Goal: Task Accomplishment & Management: Complete application form

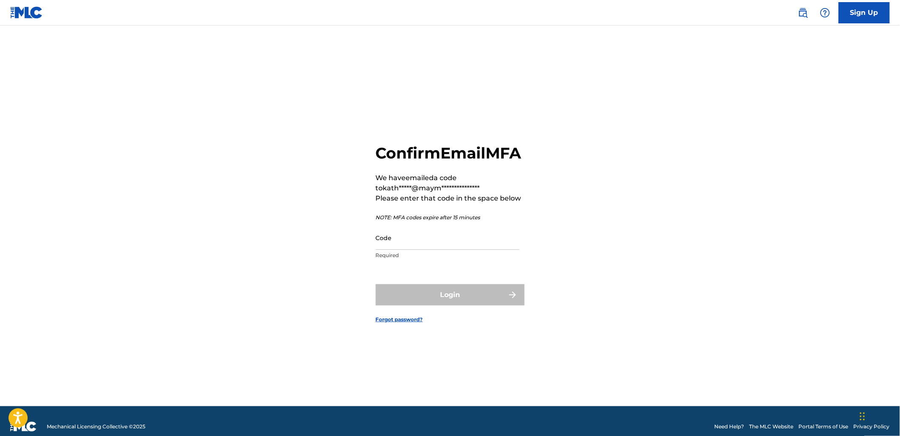
click at [425, 250] on input "Code" at bounding box center [448, 238] width 144 height 24
paste input "349720"
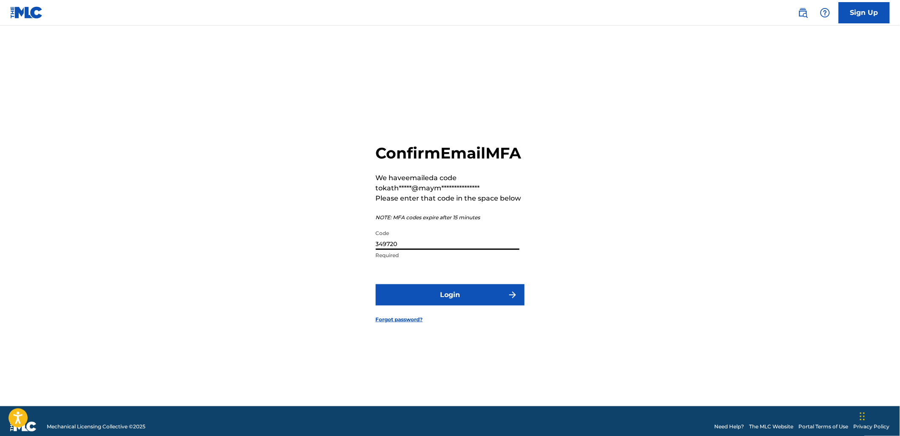
type input "349720"
click at [376, 284] on button "Login" at bounding box center [450, 294] width 149 height 21
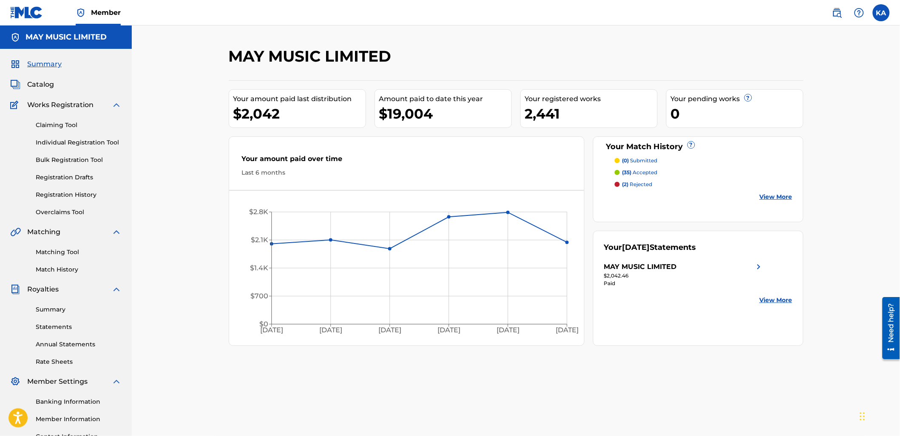
click at [85, 142] on link "Individual Registration Tool" at bounding box center [79, 142] width 86 height 9
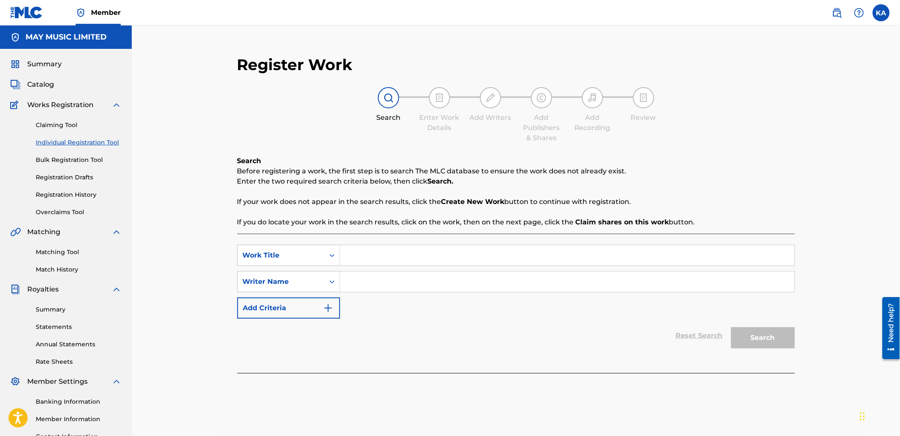
click at [356, 252] on input "Search Form" at bounding box center [567, 255] width 454 height 20
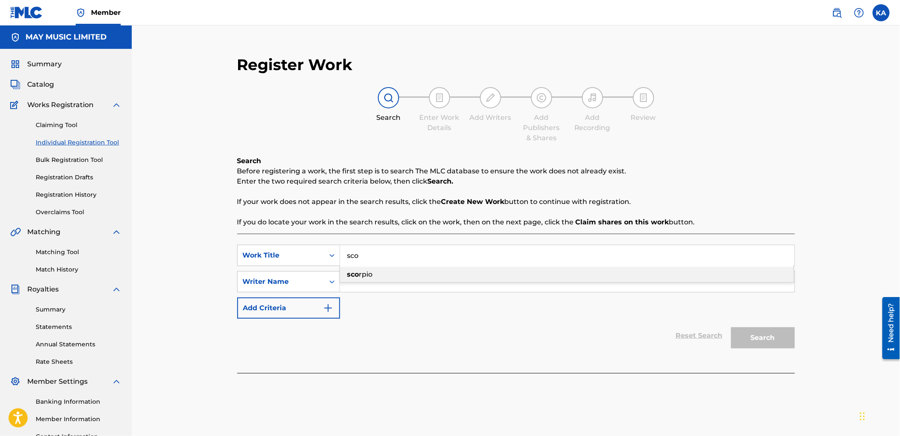
click at [355, 275] on strong "sco" at bounding box center [353, 274] width 12 height 8
type input "scorpio"
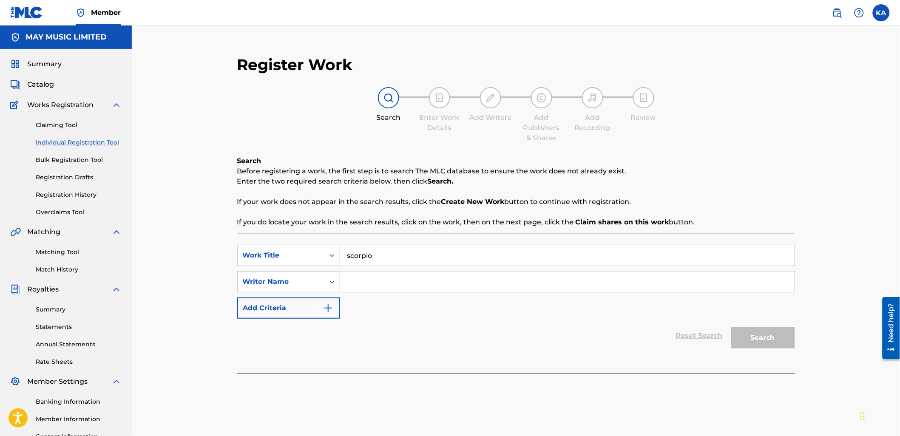
click at [360, 283] on input "Search Form" at bounding box center [567, 282] width 454 height 20
type input "[PERSON_NAME]"
click at [751, 334] on button "Search" at bounding box center [763, 337] width 64 height 21
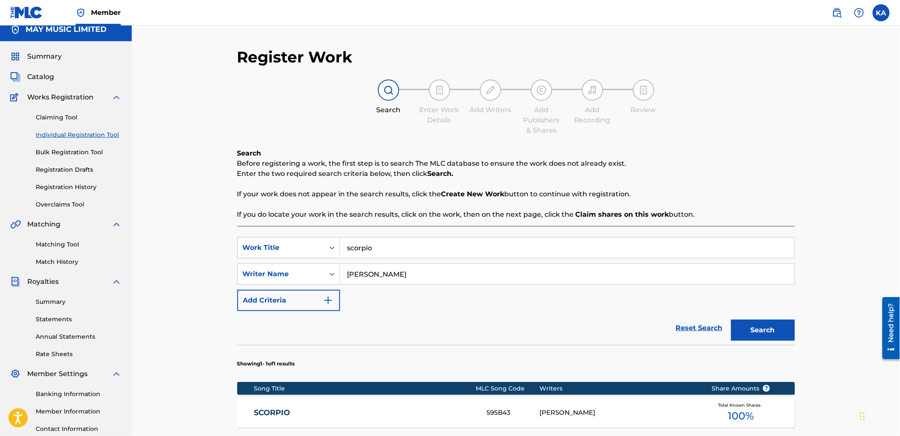
scroll to position [152, 0]
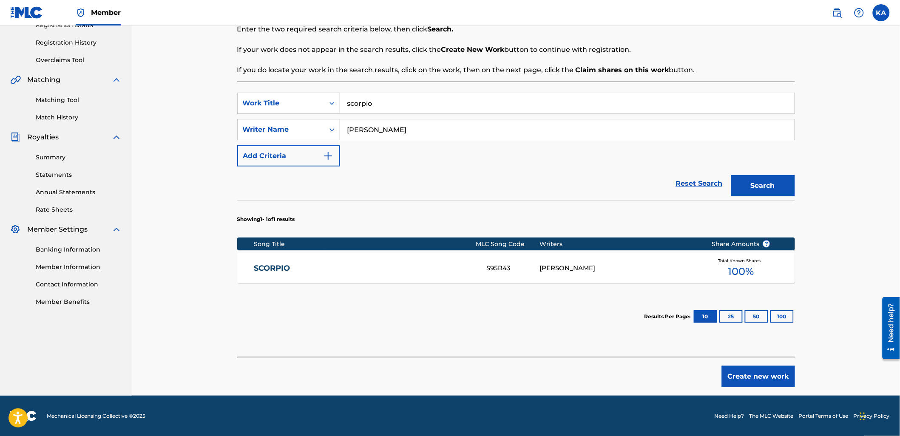
click at [763, 368] on button "Create new work" at bounding box center [758, 376] width 73 height 21
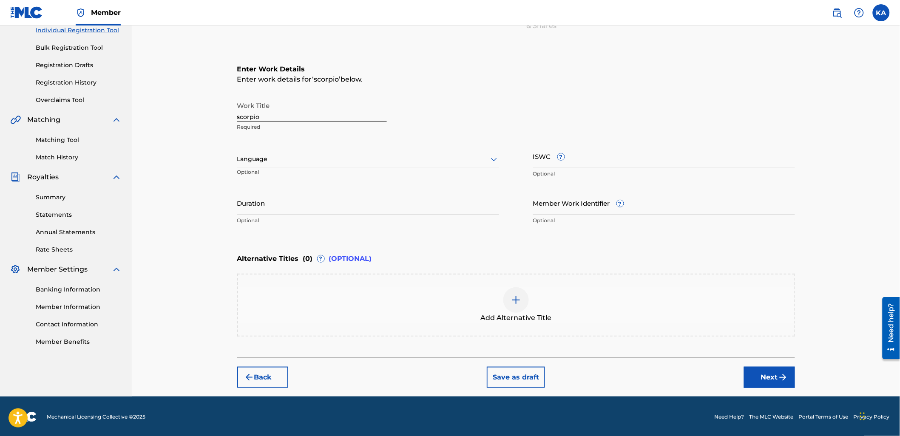
click at [304, 157] on div at bounding box center [368, 159] width 262 height 11
drag, startPoint x: 303, startPoint y: 180, endPoint x: 396, endPoint y: 158, distance: 95.3
click at [304, 181] on div "English" at bounding box center [368, 177] width 261 height 19
click at [564, 142] on div "Work Title scorpio Required Language English Optional ISWC ? Optional Duration …" at bounding box center [516, 163] width 558 height 132
click at [553, 158] on input "ISWC ?" at bounding box center [664, 156] width 262 height 24
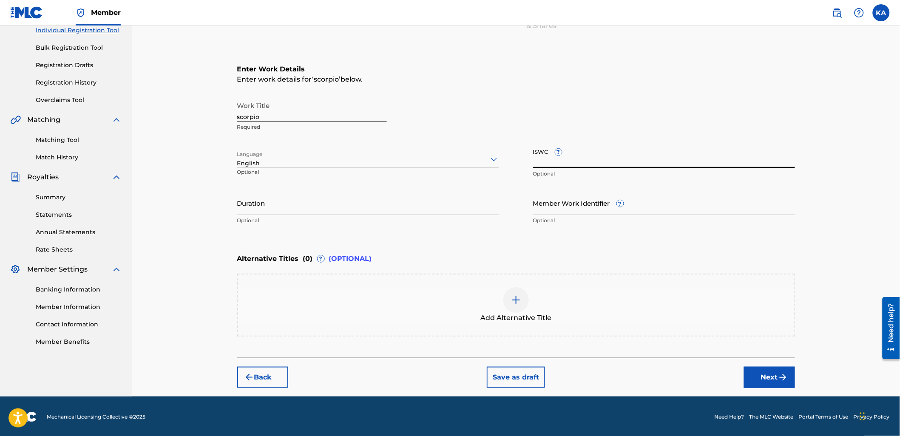
paste input "T-320.013.108-0"
type input "T-320.013.108-0"
click at [354, 211] on input "Duration" at bounding box center [368, 203] width 262 height 24
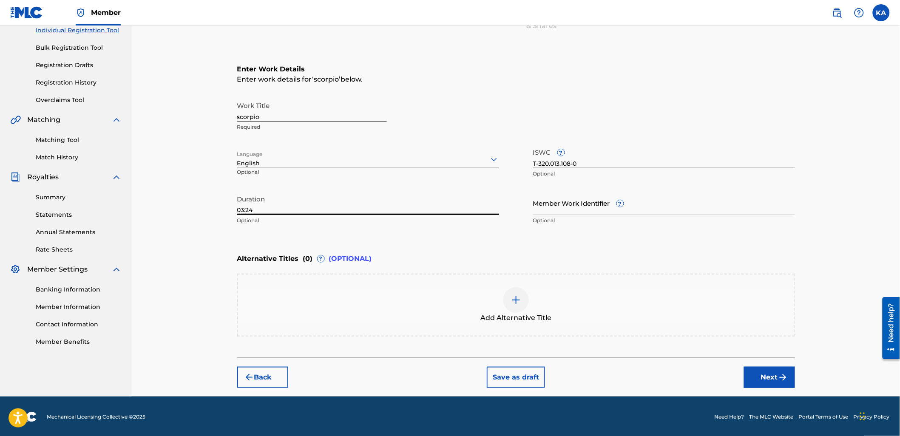
type input "03:24"
click at [776, 378] on button "Next" at bounding box center [769, 377] width 51 height 21
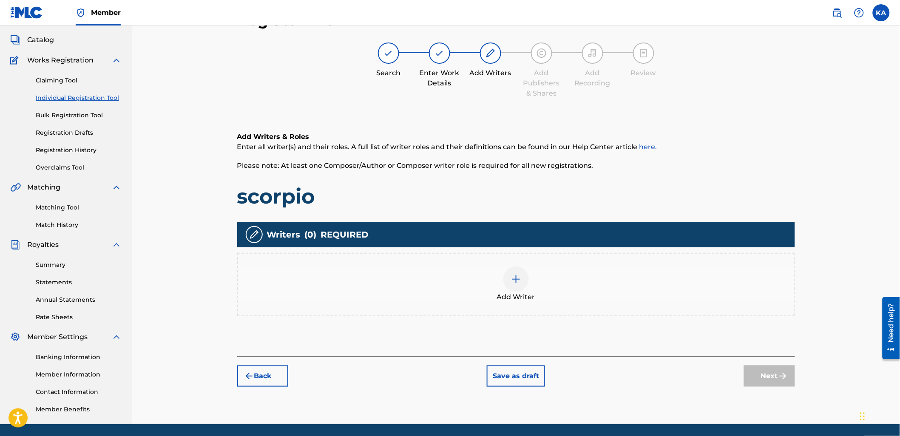
scroll to position [38, 0]
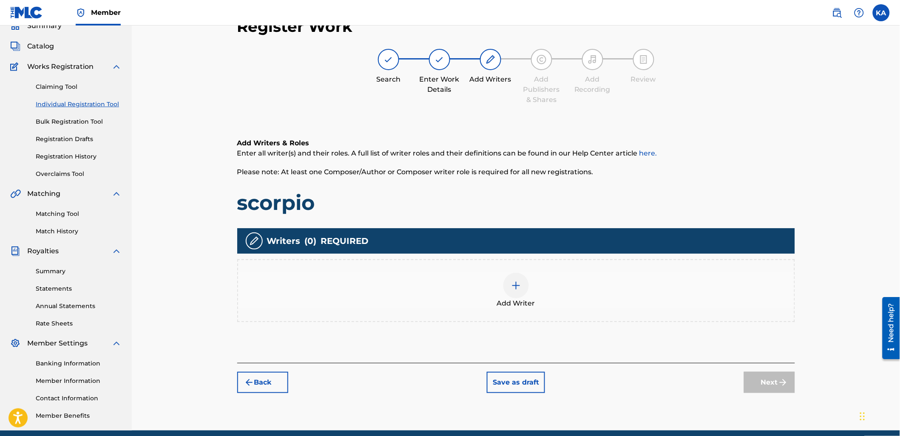
click at [524, 266] on div "Add Writer" at bounding box center [516, 290] width 558 height 63
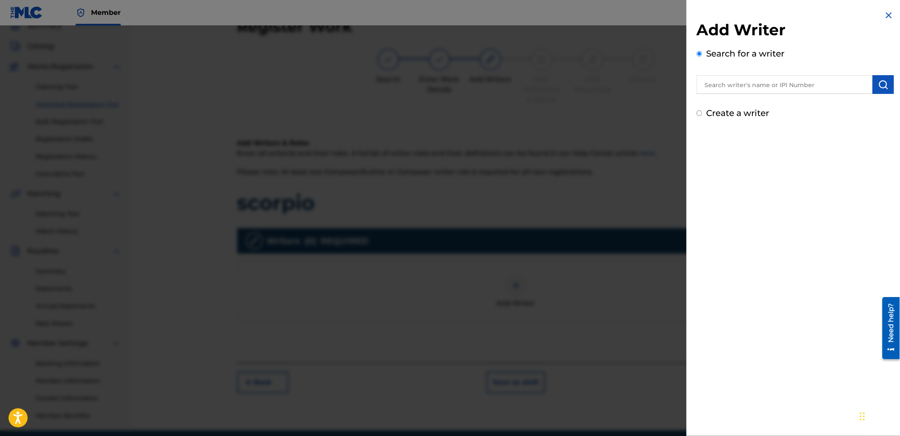
click at [793, 82] on input "text" at bounding box center [785, 84] width 176 height 19
paste input "610115708"
type input "00610115708"
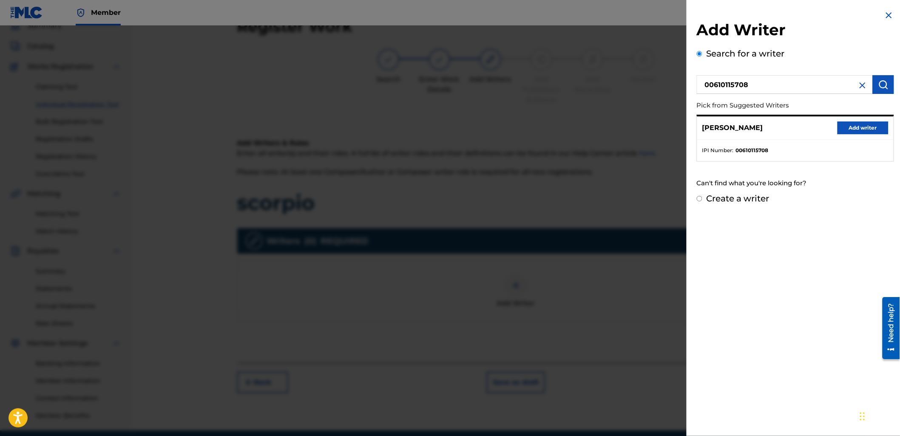
click at [865, 125] on button "Add writer" at bounding box center [862, 128] width 51 height 13
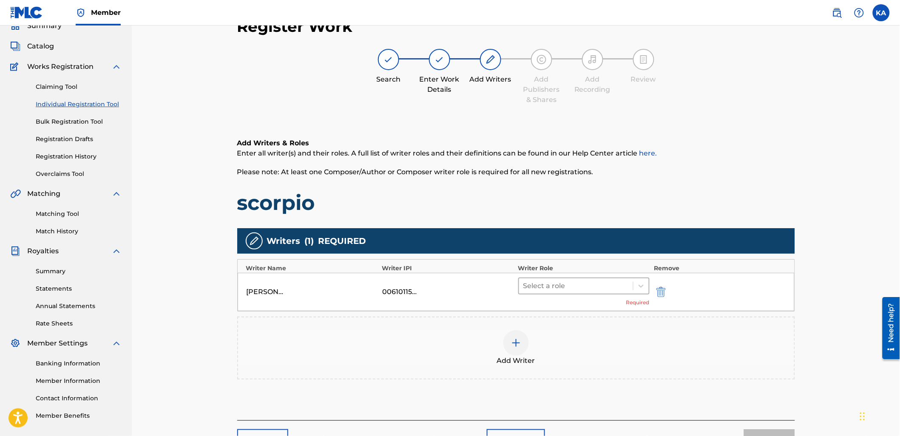
click at [603, 289] on div at bounding box center [576, 286] width 106 height 12
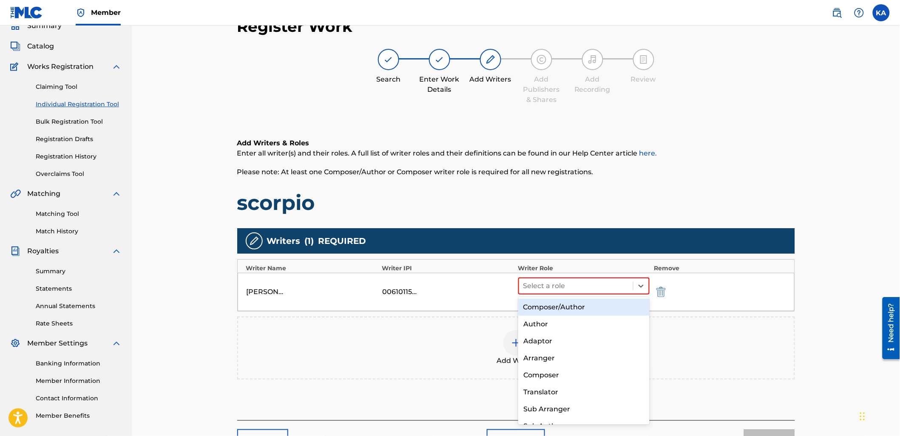
click at [602, 313] on div "Composer/Author" at bounding box center [583, 307] width 131 height 17
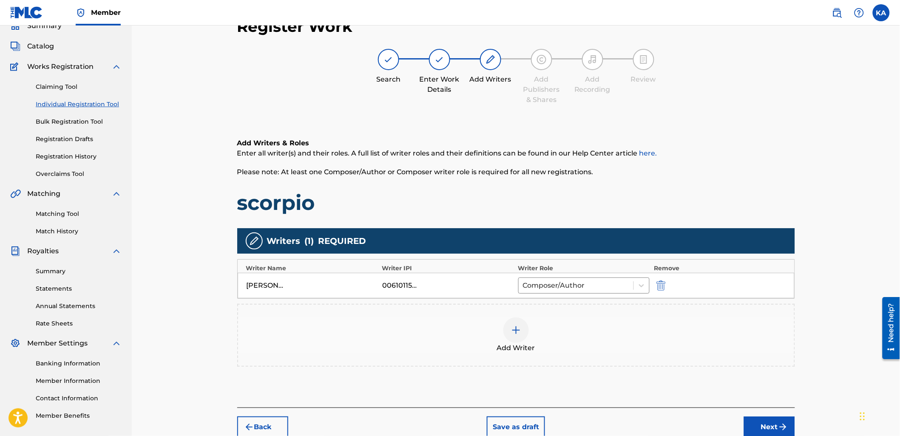
click at [702, 329] on div "Add Writer" at bounding box center [516, 335] width 556 height 36
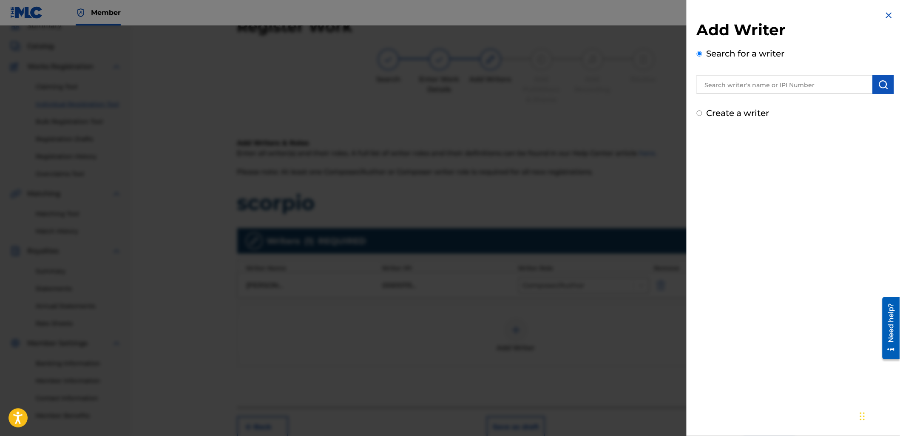
click at [730, 75] on input "text" at bounding box center [785, 84] width 176 height 19
paste input "381421379"
type input "00381421379"
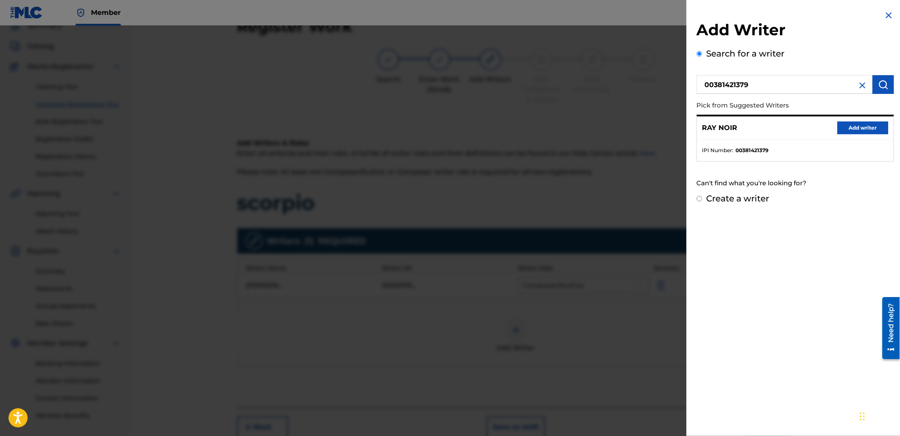
drag, startPoint x: 845, startPoint y: 127, endPoint x: 844, endPoint y: 133, distance: 5.6
click at [845, 128] on button "Add writer" at bounding box center [862, 128] width 51 height 13
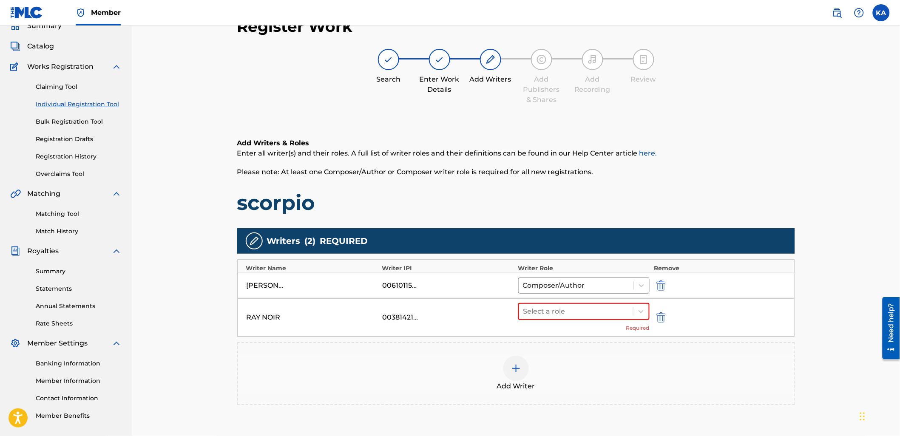
click at [605, 322] on div "Select a role Required" at bounding box center [584, 317] width 132 height 29
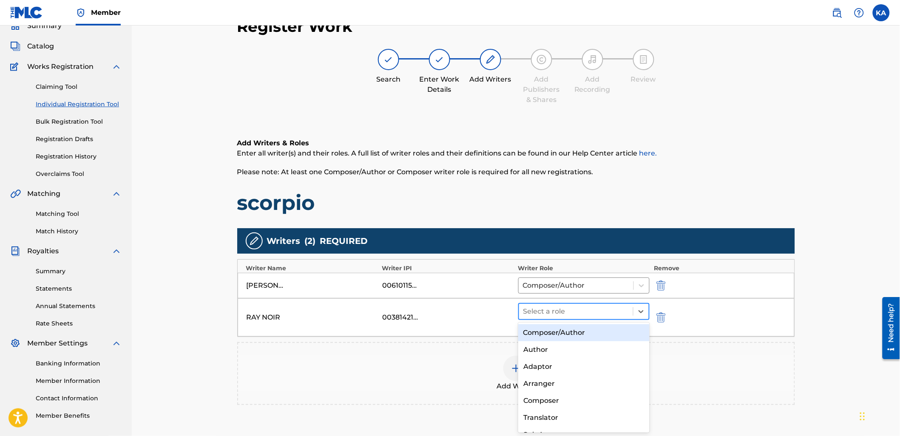
click at [600, 313] on div at bounding box center [576, 312] width 106 height 12
click at [598, 332] on div "Composer/Author" at bounding box center [583, 332] width 131 height 17
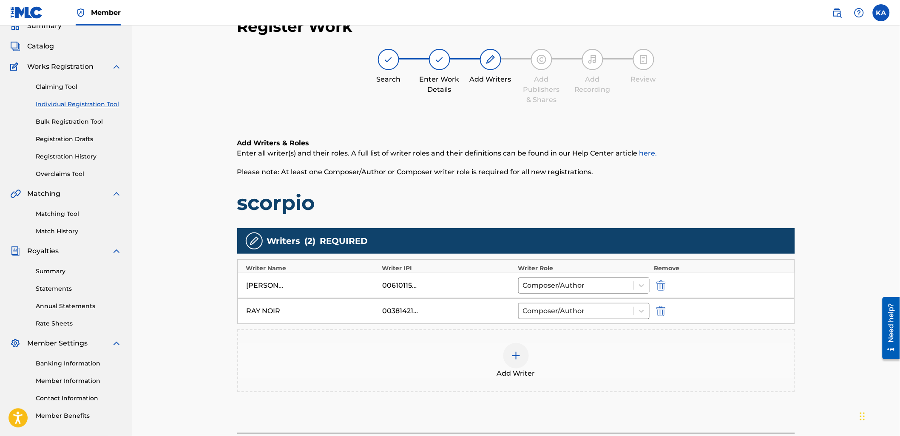
drag, startPoint x: 609, startPoint y: 343, endPoint x: 615, endPoint y: 344, distance: 5.6
click at [615, 344] on div "Add Writer" at bounding box center [516, 361] width 556 height 36
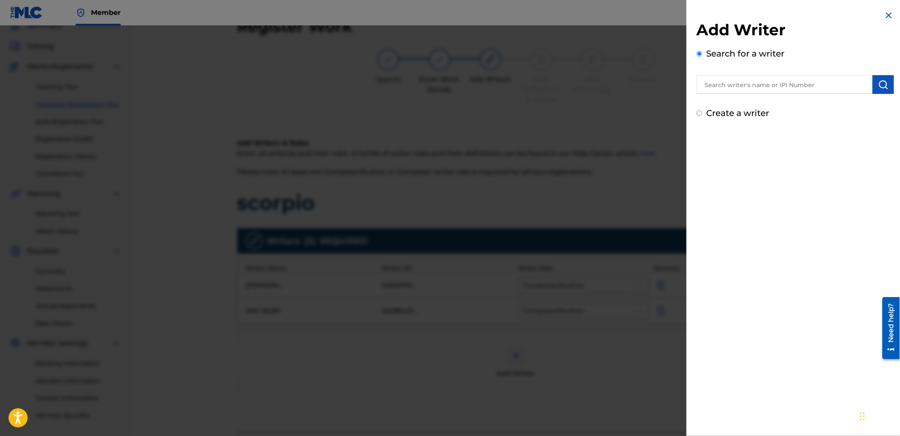
click at [736, 86] on input "text" at bounding box center [785, 84] width 176 height 19
paste input "58367059"
type input "00058367059"
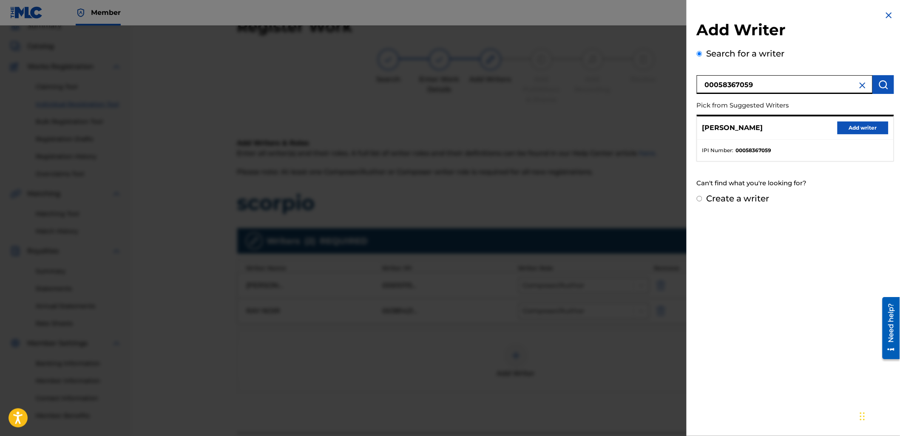
drag, startPoint x: 858, startPoint y: 126, endPoint x: 855, endPoint y: 133, distance: 7.1
click at [858, 127] on button "Add writer" at bounding box center [862, 128] width 51 height 13
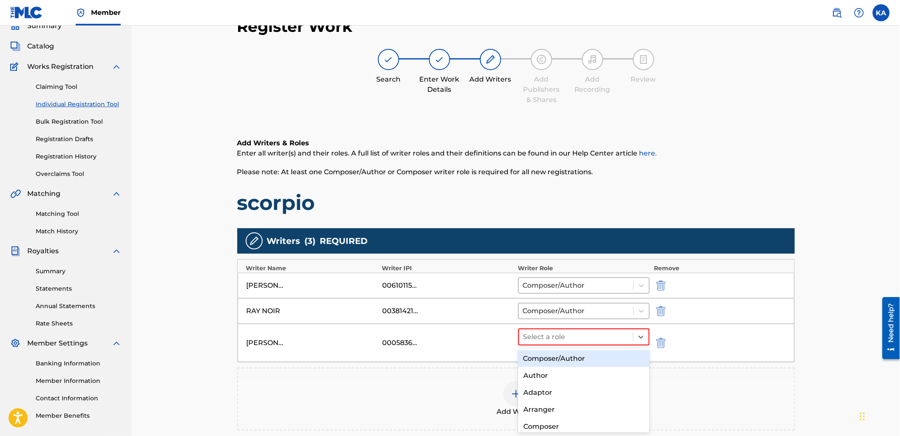
drag, startPoint x: 595, startPoint y: 343, endPoint x: 600, endPoint y: 356, distance: 14.5
click at [595, 343] on div "Select a role" at bounding box center [576, 336] width 114 height 15
click at [600, 357] on div "Composer/Author" at bounding box center [583, 358] width 131 height 17
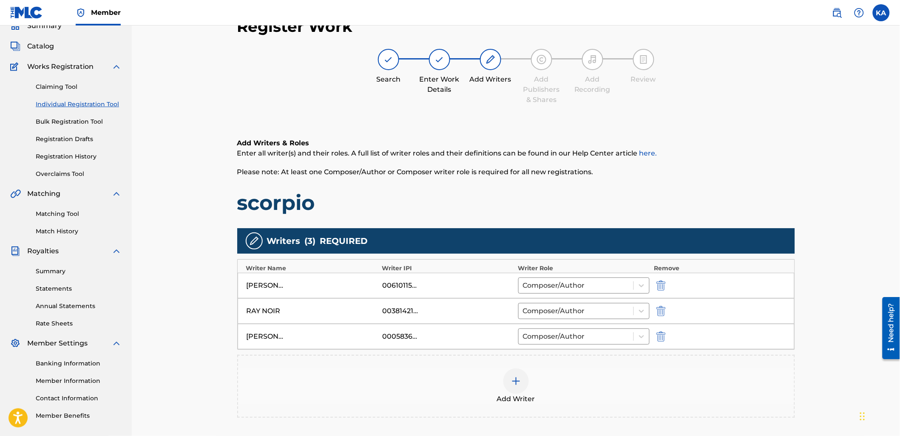
drag, startPoint x: 609, startPoint y: 370, endPoint x: 615, endPoint y: 367, distance: 6.9
click at [615, 367] on div "Add Writer" at bounding box center [516, 386] width 558 height 63
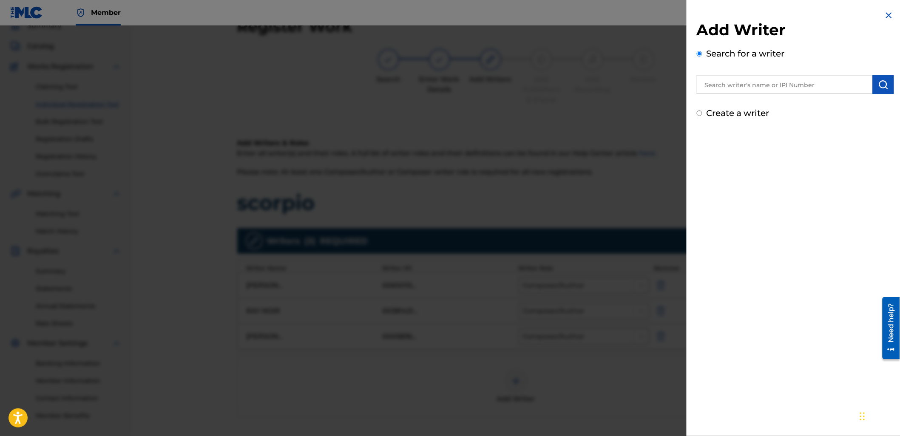
click at [718, 89] on input "text" at bounding box center [785, 84] width 176 height 19
paste input "475776797"
type input "00475776797"
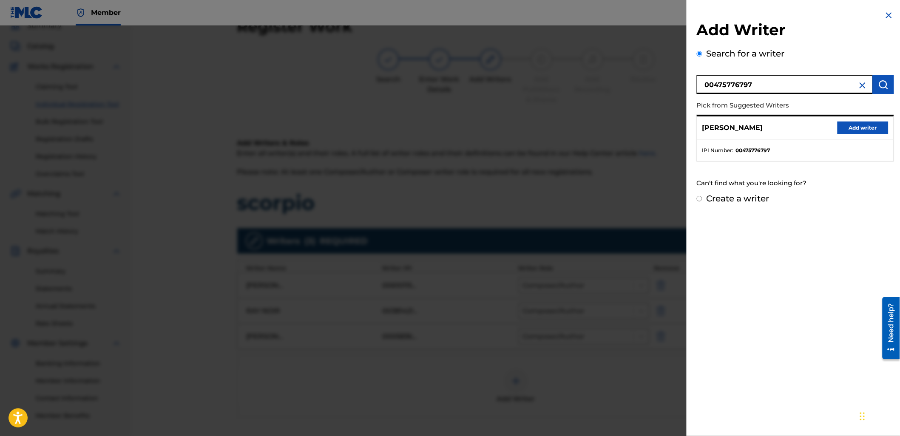
drag, startPoint x: 869, startPoint y: 125, endPoint x: 865, endPoint y: 125, distance: 4.7
click at [869, 125] on button "Add writer" at bounding box center [862, 128] width 51 height 13
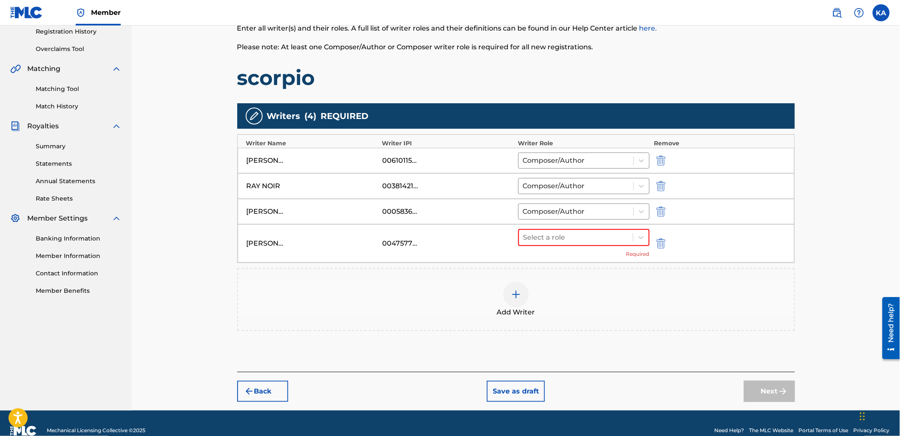
scroll to position [177, 0]
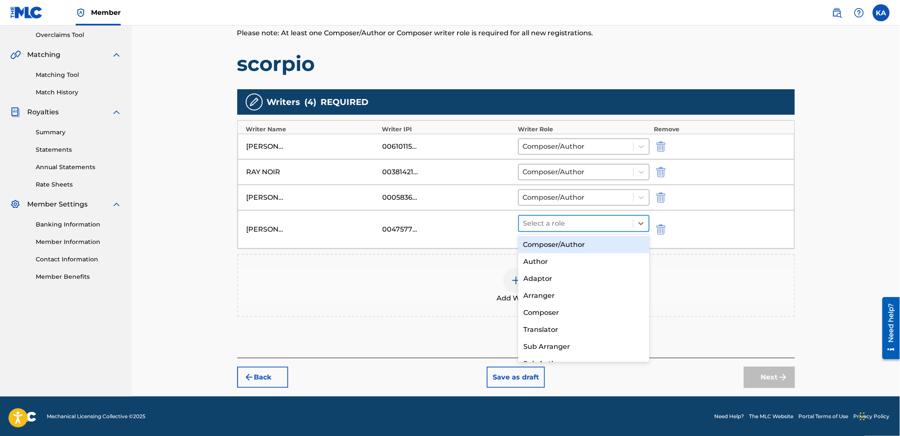
click at [588, 221] on div at bounding box center [576, 224] width 106 height 12
click at [595, 242] on div "Composer/Author" at bounding box center [583, 244] width 131 height 17
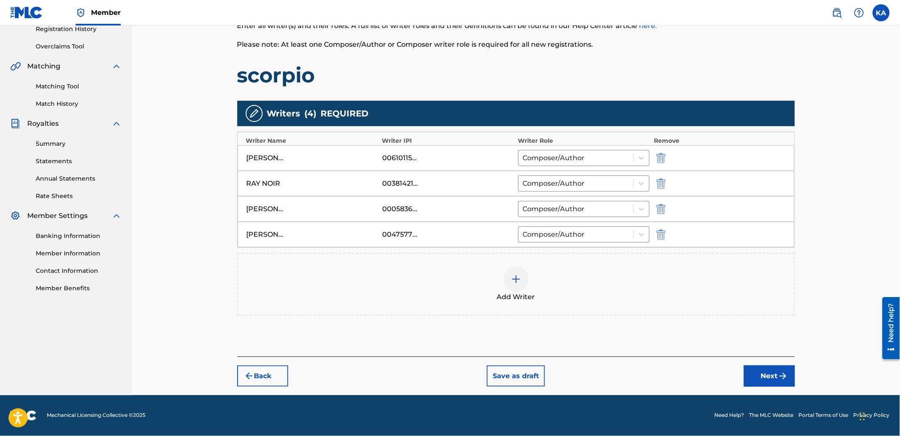
scroll to position [166, 0]
click at [602, 263] on div "Add Writer" at bounding box center [516, 284] width 558 height 63
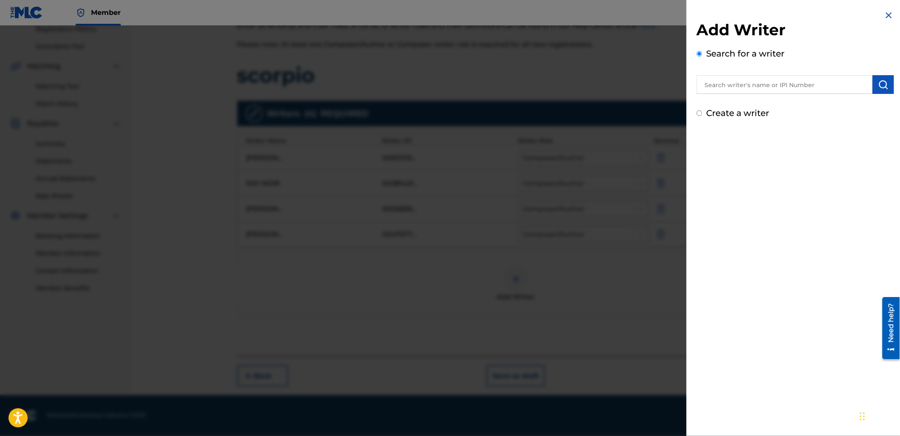
click at [842, 85] on input "text" at bounding box center [785, 84] width 176 height 19
paste input "834336734"
type input "00834336734"
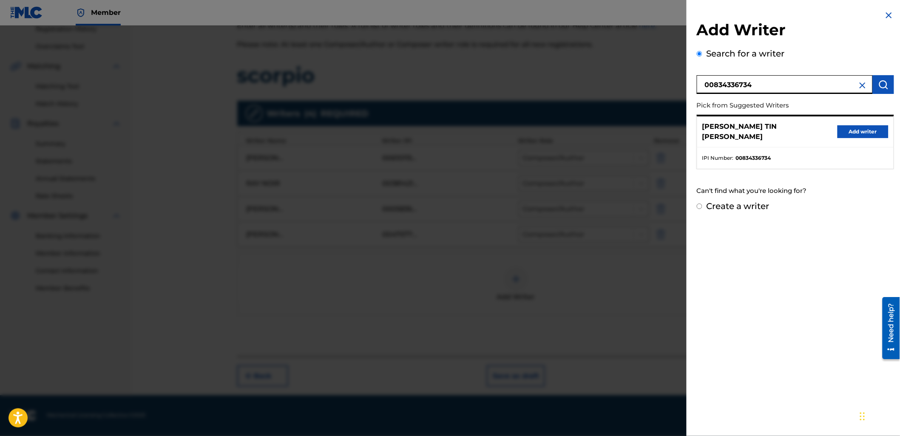
click at [861, 133] on button "Add writer" at bounding box center [862, 131] width 51 height 13
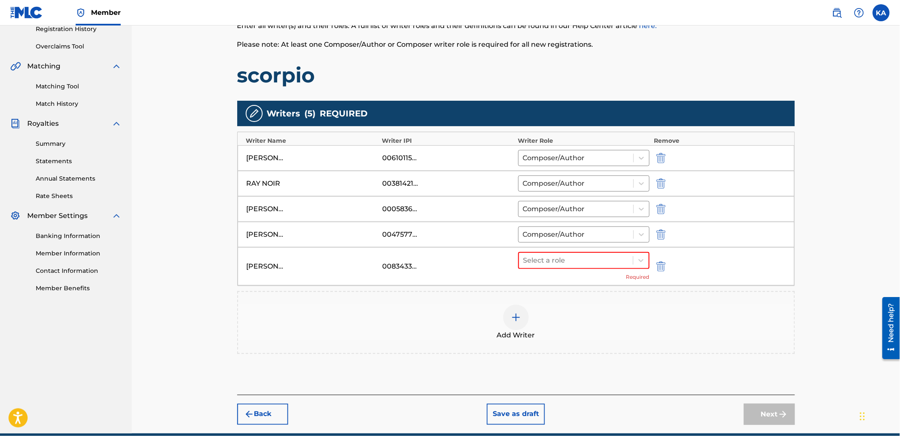
click at [555, 269] on div "Select a role Required" at bounding box center [584, 266] width 132 height 29
click at [547, 258] on div at bounding box center [576, 261] width 106 height 12
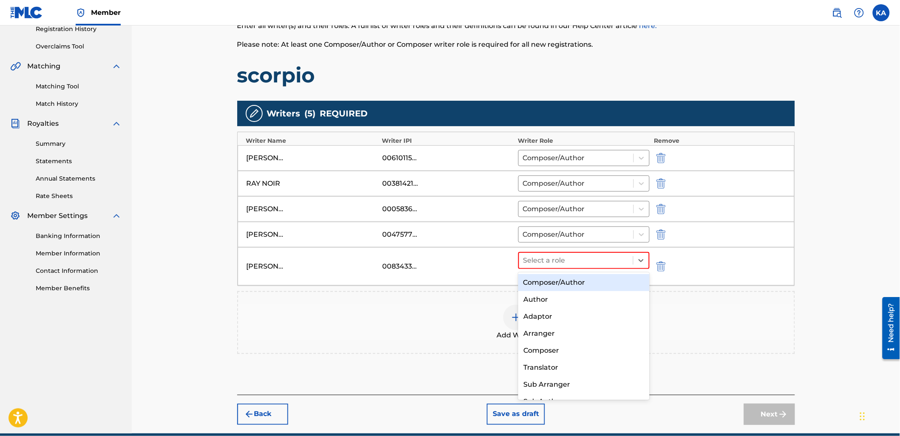
click at [555, 288] on div "Composer/Author" at bounding box center [583, 282] width 131 height 17
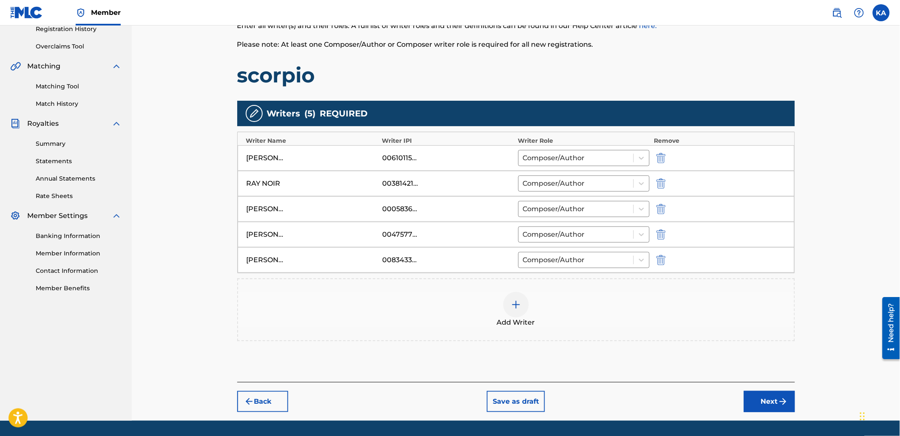
click at [564, 308] on div "Add Writer" at bounding box center [516, 310] width 556 height 36
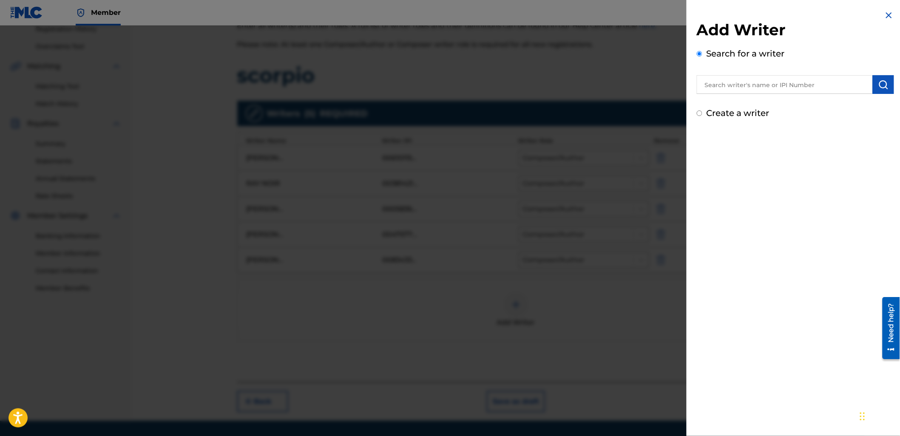
click at [733, 82] on input "text" at bounding box center [785, 84] width 176 height 19
paste input "551272175"
type input "00551272175"
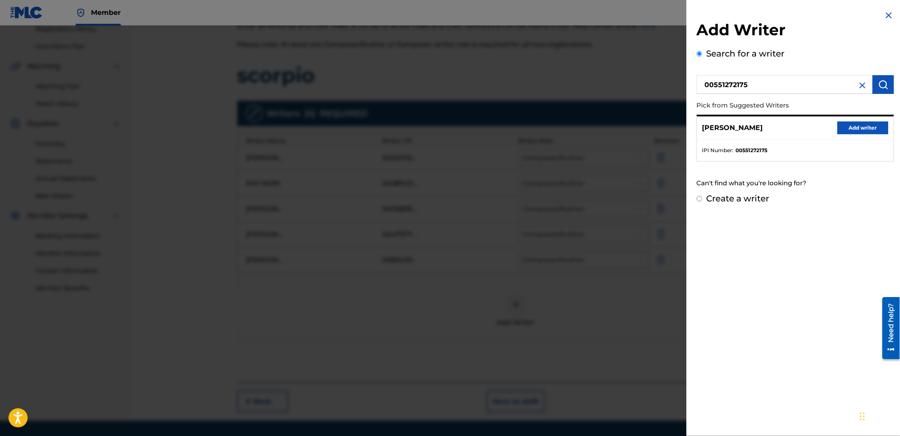
click at [864, 126] on button "Add writer" at bounding box center [862, 128] width 51 height 13
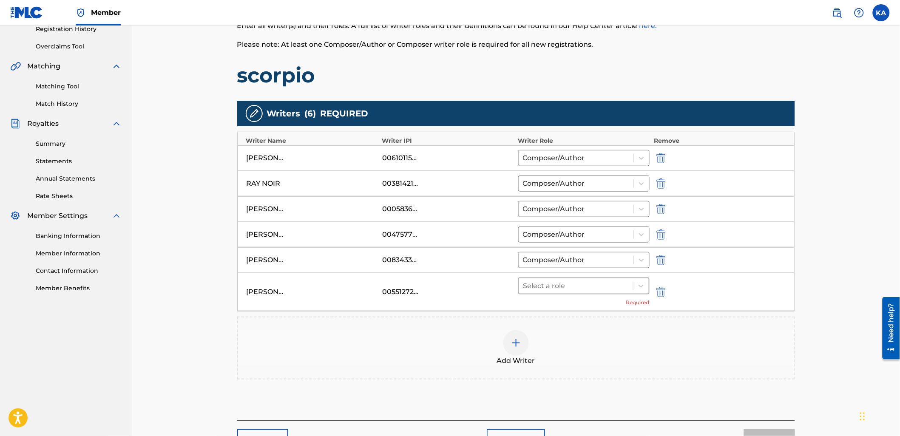
drag, startPoint x: 590, startPoint y: 287, endPoint x: 589, endPoint y: 292, distance: 4.8
click at [589, 288] on div at bounding box center [576, 286] width 106 height 12
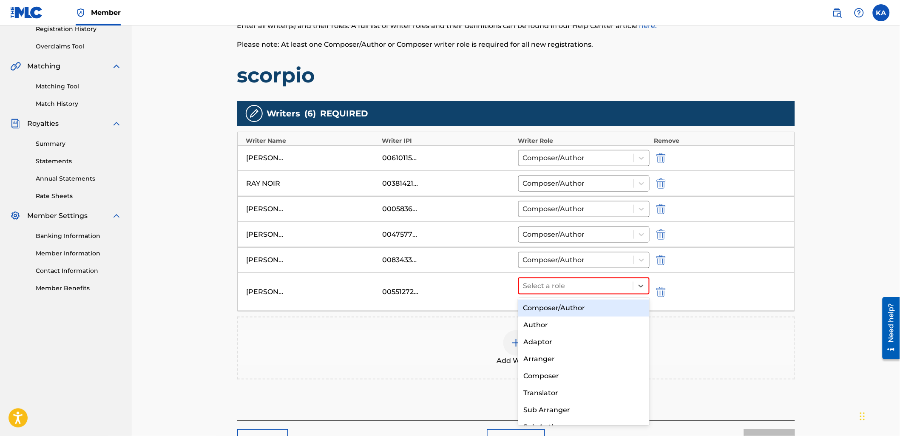
click at [588, 315] on div "Composer/Author" at bounding box center [583, 308] width 131 height 17
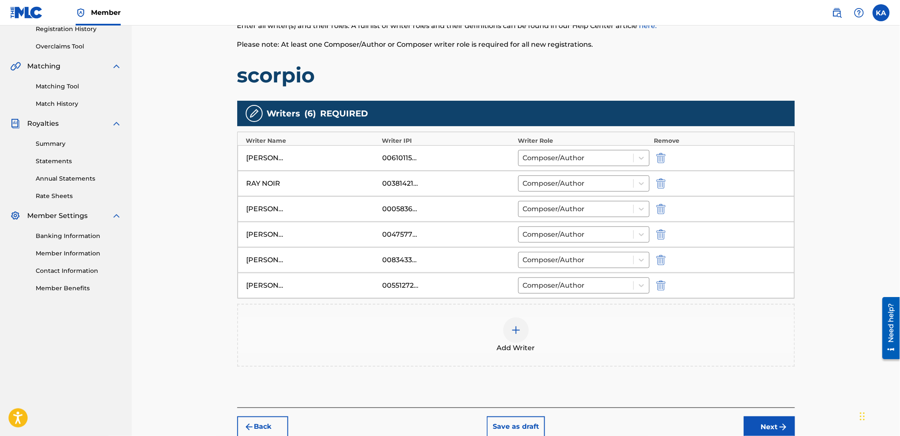
click at [774, 432] on button "Next" at bounding box center [769, 426] width 51 height 21
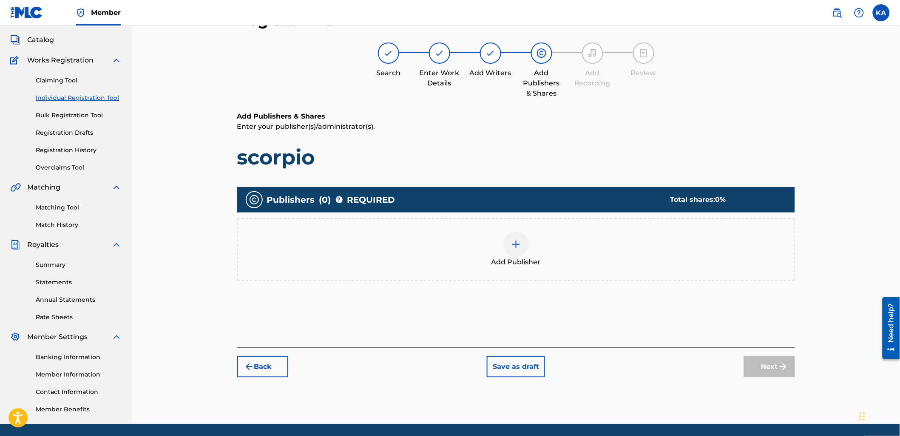
scroll to position [38, 0]
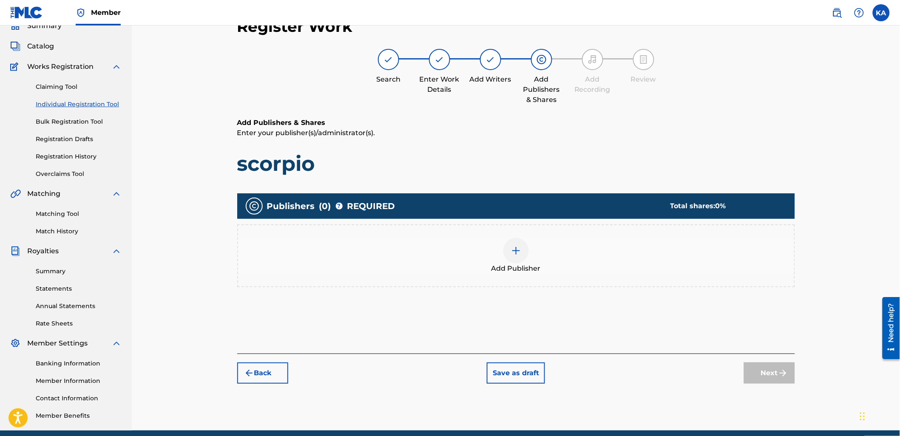
click at [538, 265] on span "Add Publisher" at bounding box center [515, 268] width 49 height 10
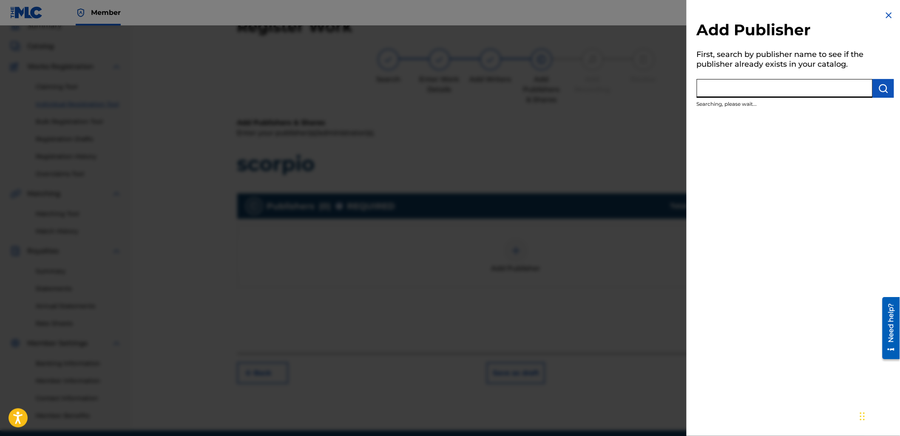
click at [748, 90] on input "text" at bounding box center [785, 88] width 176 height 19
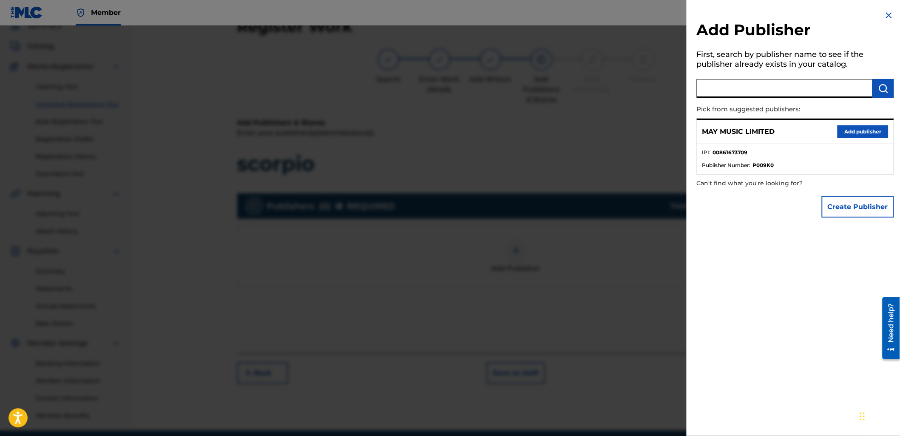
click at [852, 128] on button "Add publisher" at bounding box center [862, 131] width 51 height 13
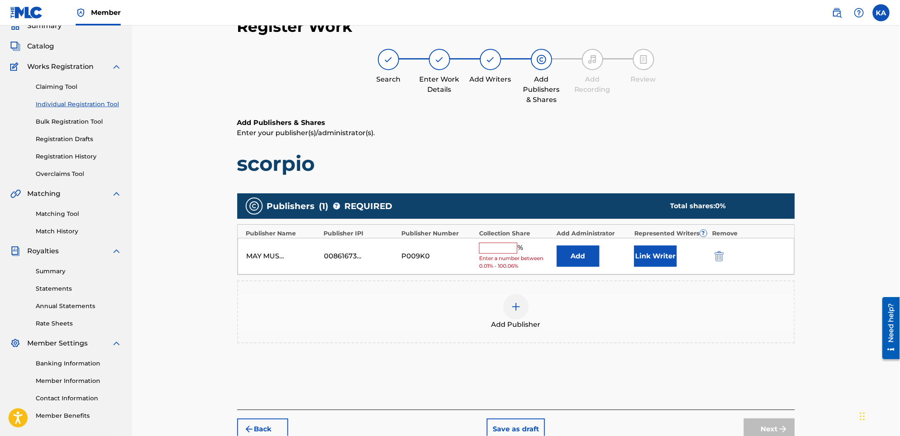
click at [499, 247] on input "text" at bounding box center [498, 248] width 38 height 11
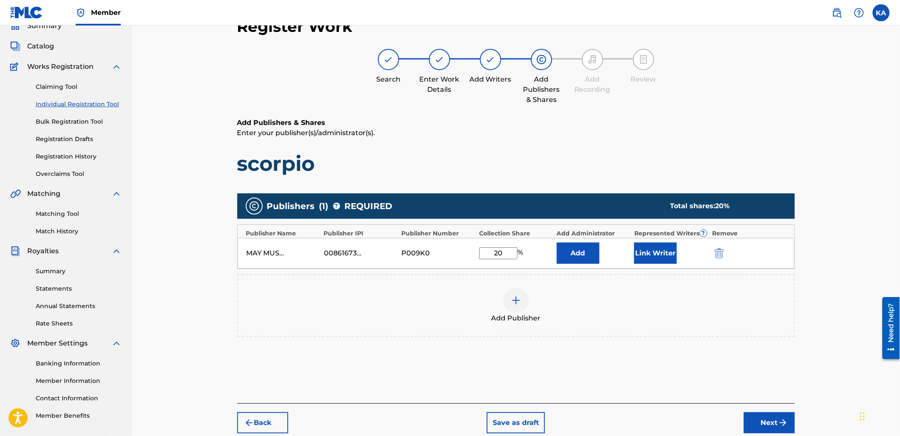
type input "20"
click at [666, 252] on button "Link Writer" at bounding box center [655, 253] width 42 height 21
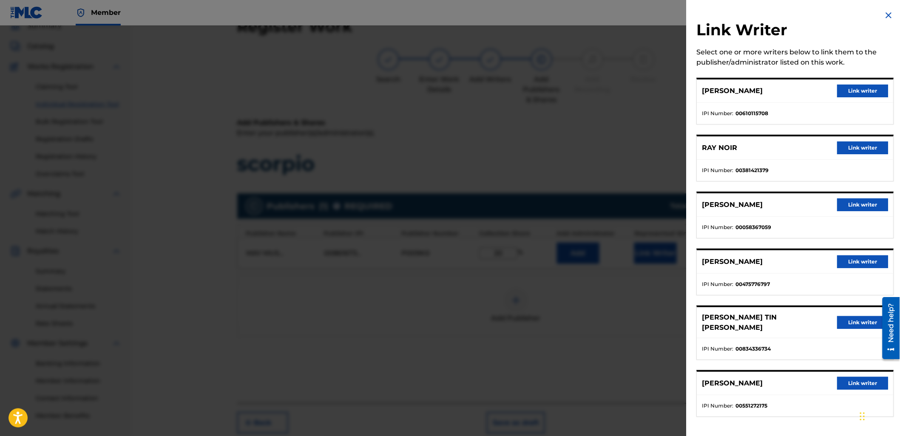
click at [862, 86] on button "Link writer" at bounding box center [862, 91] width 51 height 13
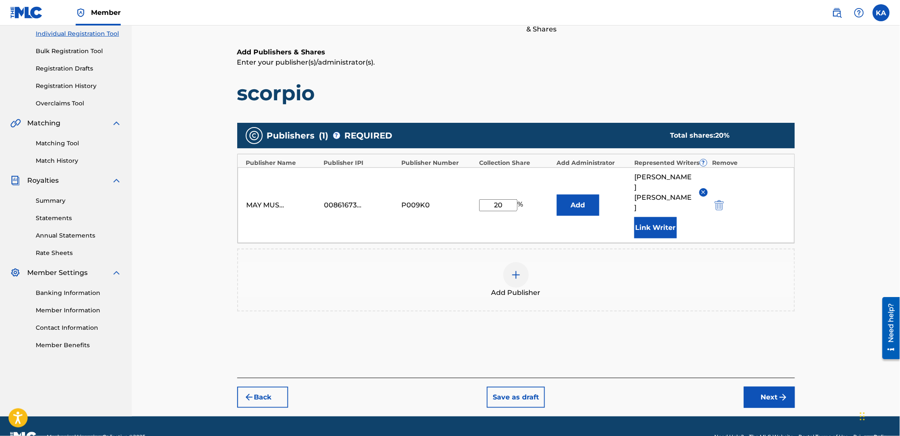
click at [765, 387] on button "Next" at bounding box center [769, 397] width 51 height 21
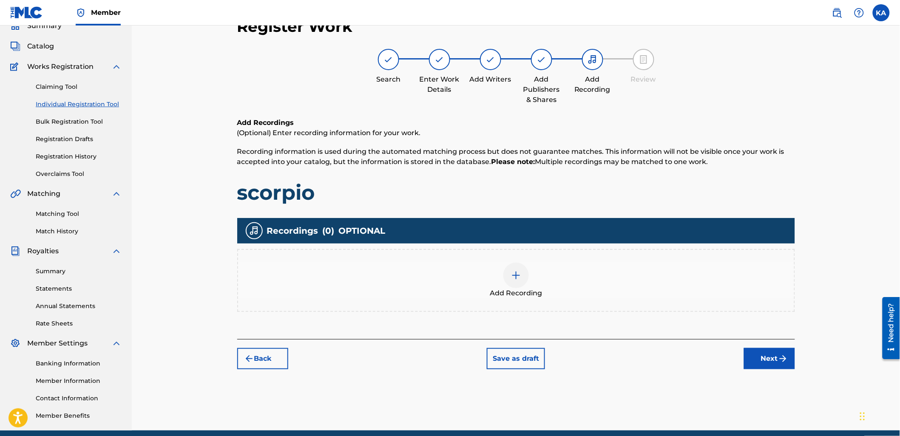
click at [583, 269] on div "Add Recording" at bounding box center [516, 281] width 556 height 36
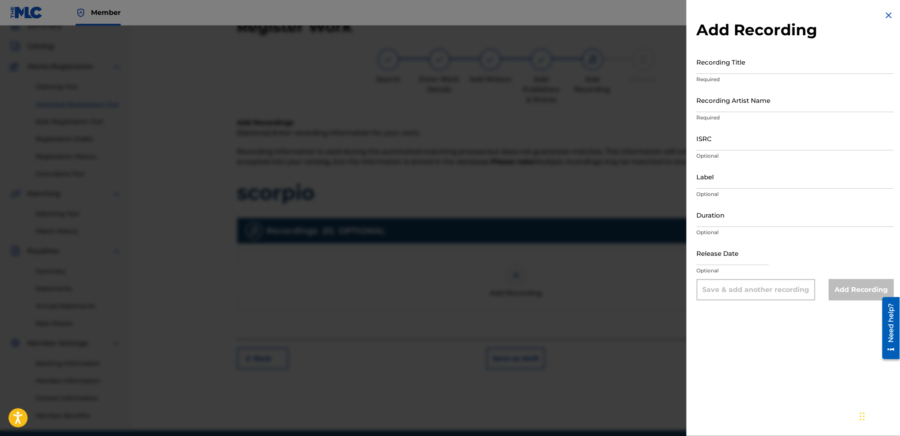
click at [770, 53] on input "Recording Title" at bounding box center [795, 62] width 197 height 24
paste input "Scorpio"
type input "Scorpio"
click at [746, 99] on input "Recording Artist Name" at bounding box center [795, 100] width 197 height 24
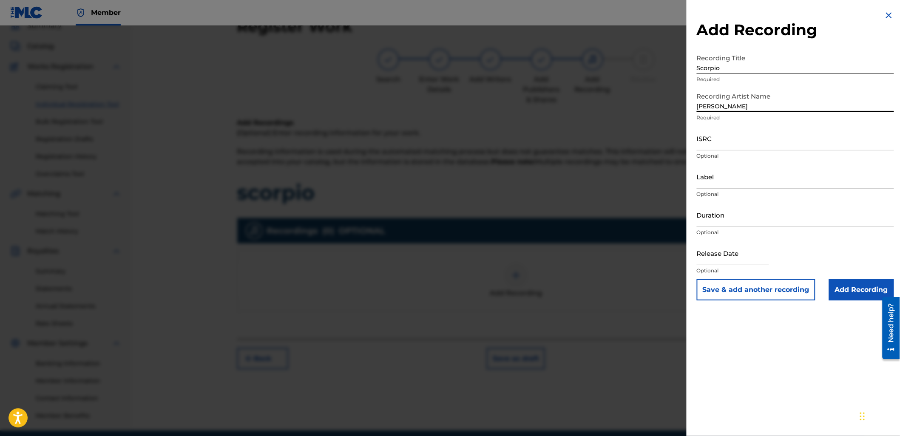
type input "[PERSON_NAME]"
click at [816, 120] on p "Required" at bounding box center [795, 118] width 197 height 8
click at [716, 142] on input "ISRC" at bounding box center [795, 138] width 197 height 24
paste input "UKR6U1900013"
type input "UKR6U1900013"
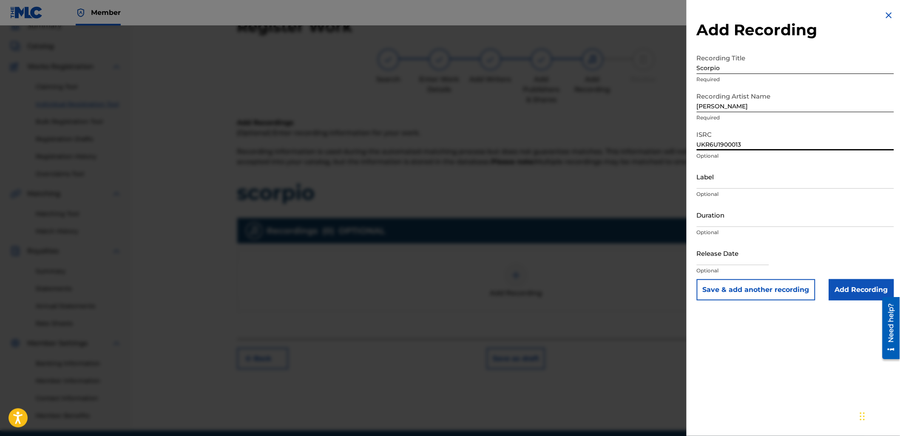
drag, startPoint x: 709, startPoint y: 192, endPoint x: 710, endPoint y: 184, distance: 8.1
click at [709, 191] on p "Optional" at bounding box center [795, 194] width 197 height 8
click at [710, 181] on input "Label" at bounding box center [795, 176] width 197 height 24
type input "2024 [PERSON_NAME]"
drag, startPoint x: 802, startPoint y: 232, endPoint x: 798, endPoint y: 232, distance: 4.3
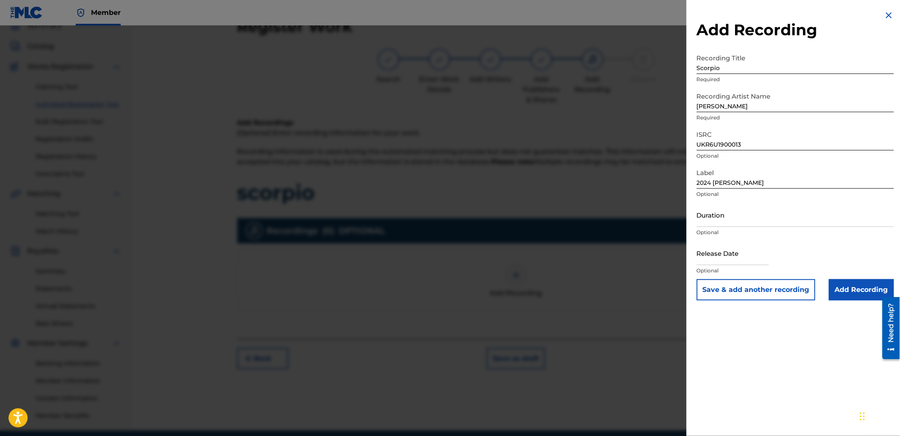
click at [802, 232] on p "Optional" at bounding box center [795, 233] width 197 height 8
click at [775, 218] on input "Duration" at bounding box center [795, 215] width 197 height 24
type input "03:24"
click at [725, 252] on input "text" at bounding box center [733, 253] width 72 height 24
select select "7"
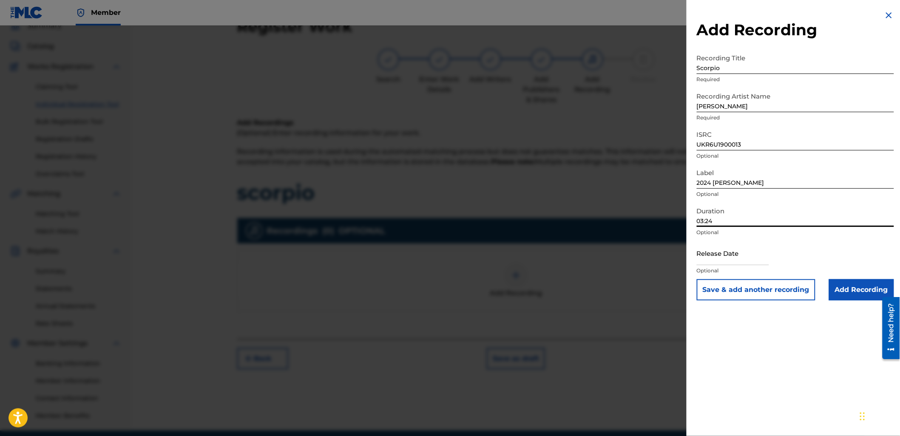
select select "2025"
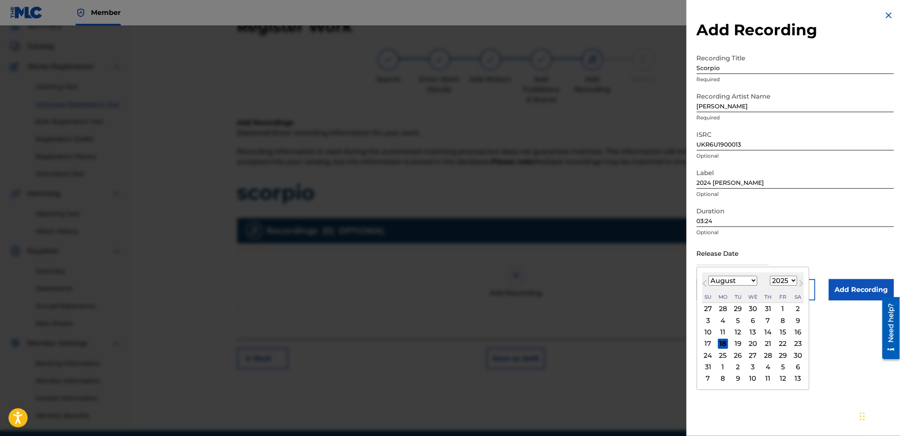
click at [769, 252] on input "text" at bounding box center [733, 253] width 72 height 24
click at [740, 277] on select "January February March April May June July August September October November De…" at bounding box center [732, 281] width 49 height 10
select select "6"
click at [708, 276] on select "January February March April May June July August September October November De…" at bounding box center [732, 281] width 49 height 10
click at [783, 278] on select "1900 1901 1902 1903 1904 1905 1906 1907 1908 1909 1910 1911 1912 1913 1914 1915…" at bounding box center [783, 281] width 27 height 10
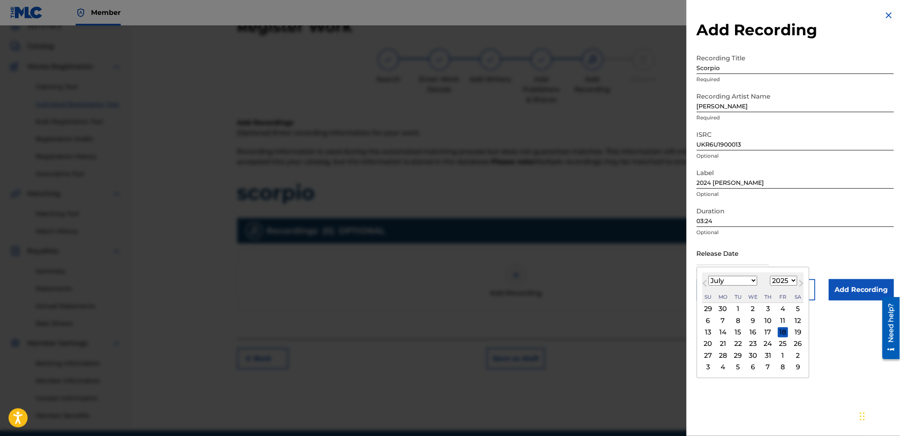
select select "2024"
click at [770, 276] on select "1900 1901 1902 1903 1904 1905 1906 1907 1908 1909 1910 1911 1912 1913 1914 1915…" at bounding box center [783, 281] width 27 height 10
click at [768, 334] on div "18" at bounding box center [768, 332] width 10 height 10
type input "[DATE]"
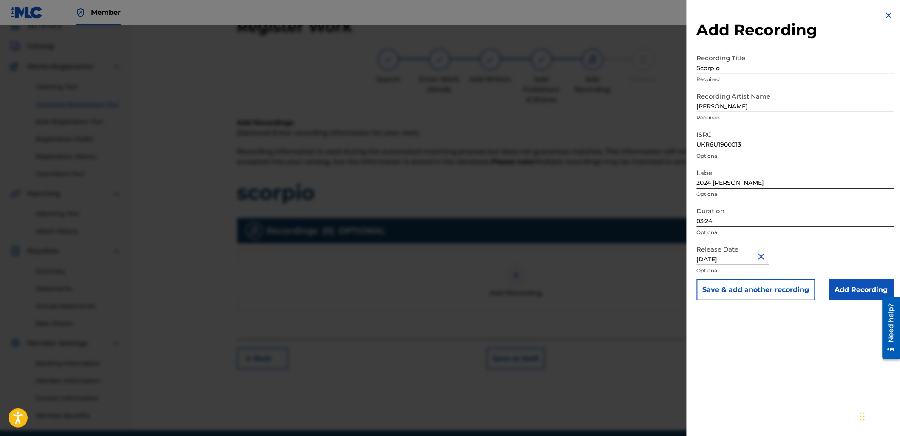
click at [840, 289] on input "Add Recording" at bounding box center [861, 289] width 65 height 21
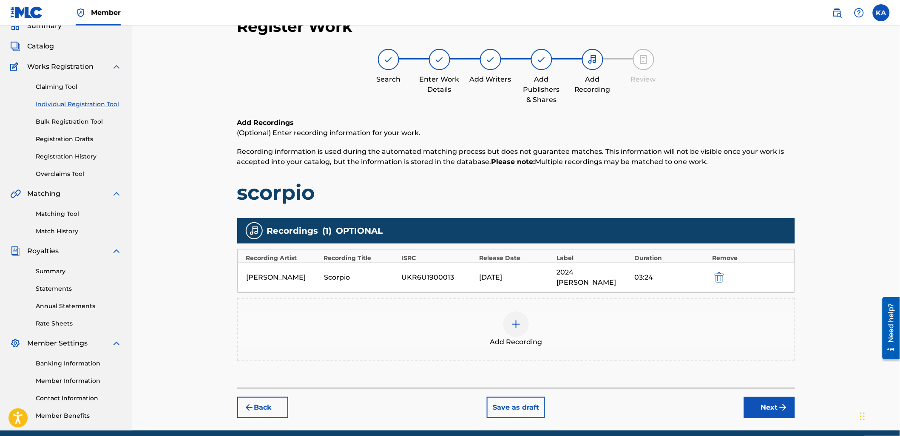
click at [774, 397] on button "Next" at bounding box center [769, 407] width 51 height 21
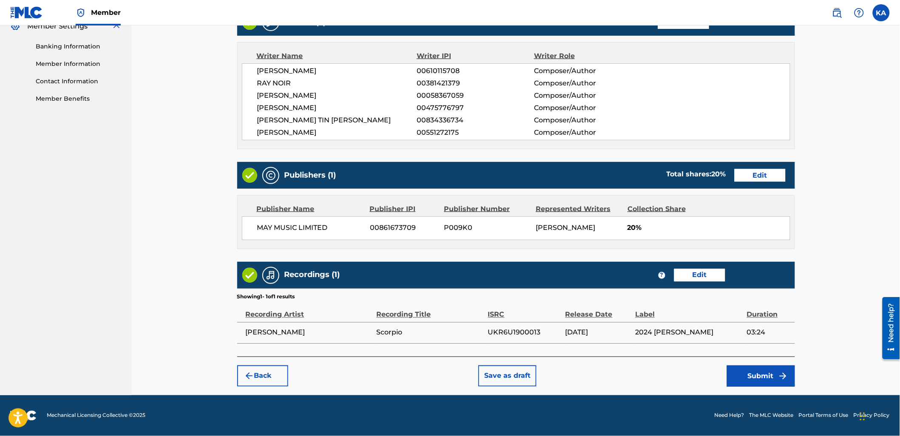
scroll to position [365, 0]
click at [736, 376] on button "Submit" at bounding box center [761, 375] width 68 height 21
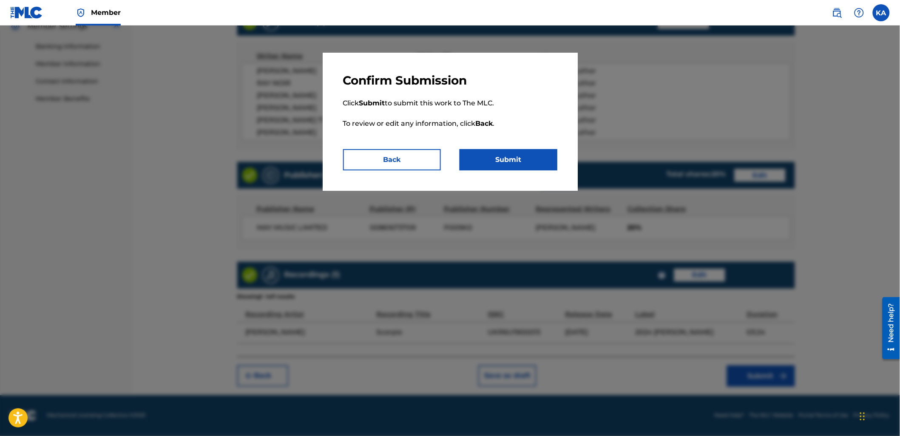
click at [505, 156] on button "Submit" at bounding box center [508, 159] width 98 height 21
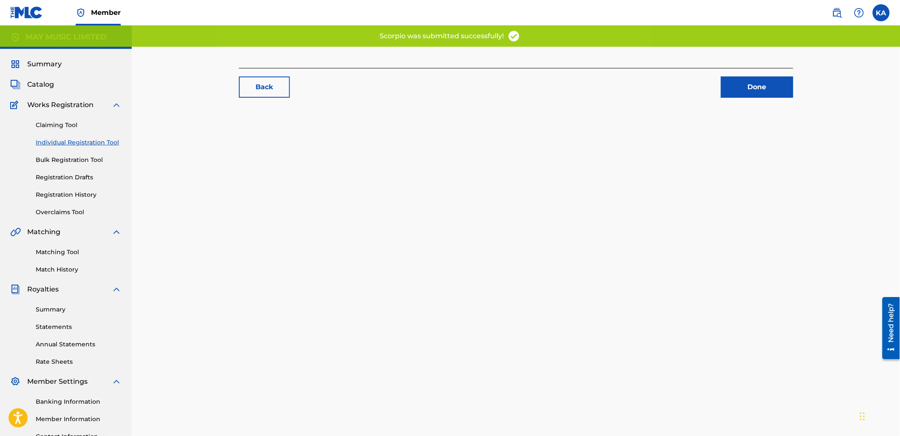
click at [523, 162] on div "Back Done" at bounding box center [515, 258] width 595 height 422
